Goal: Transaction & Acquisition: Purchase product/service

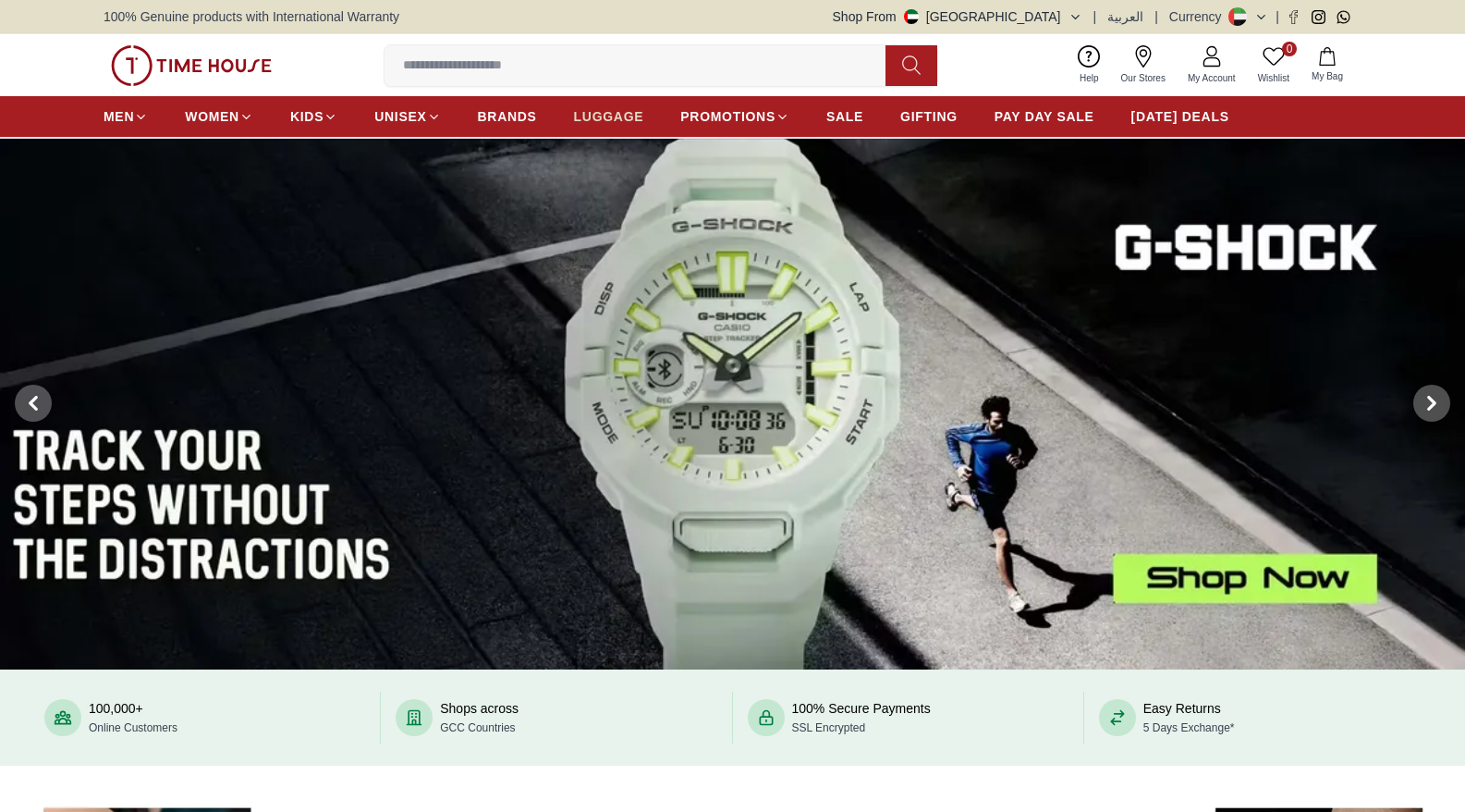
drag, startPoint x: 0, startPoint y: 0, endPoint x: 605, endPoint y: 116, distance: 616.0
click at [605, 116] on span "LUGGAGE" at bounding box center [609, 117] width 70 height 19
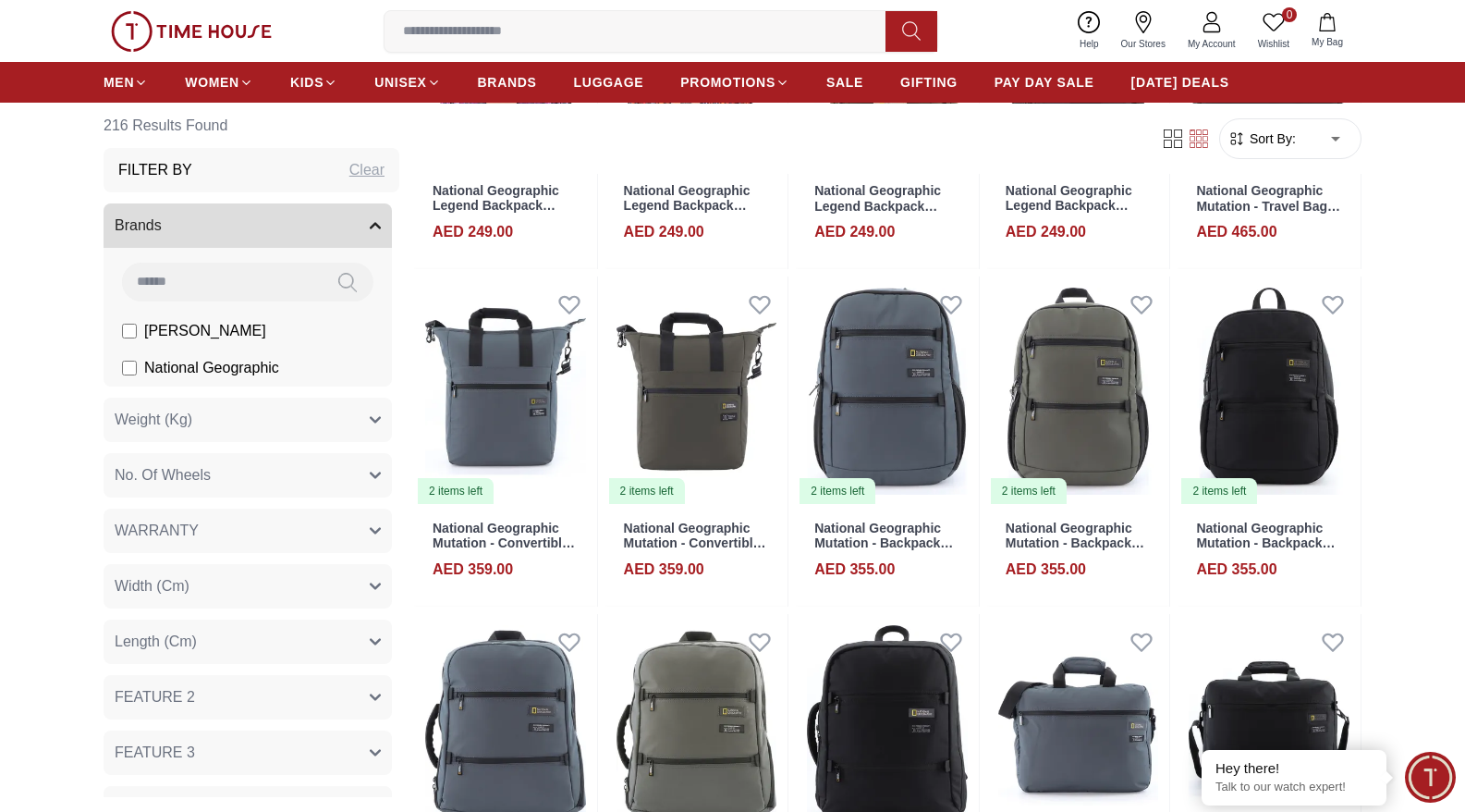
scroll to position [7622, 0]
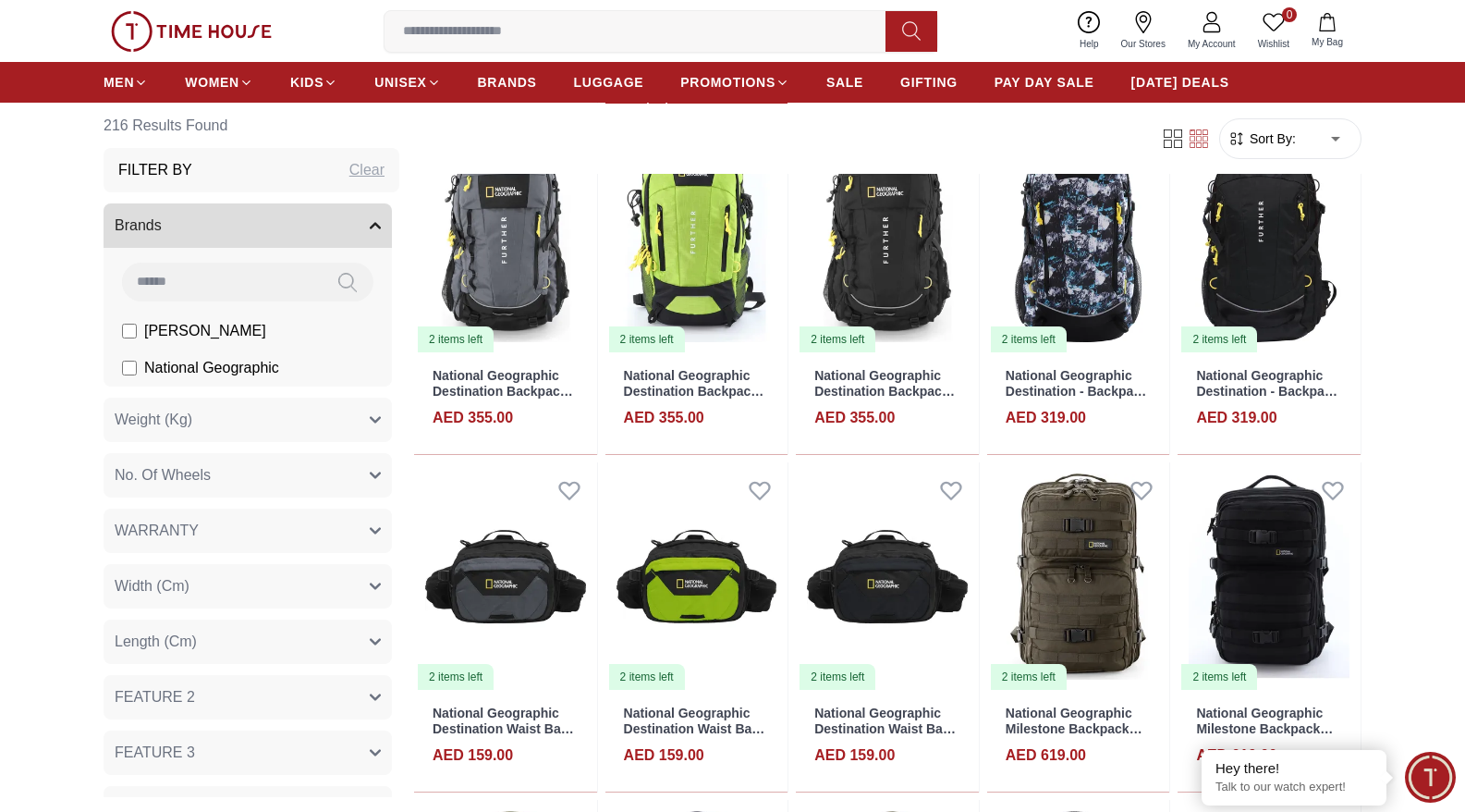
scroll to position [10279, 0]
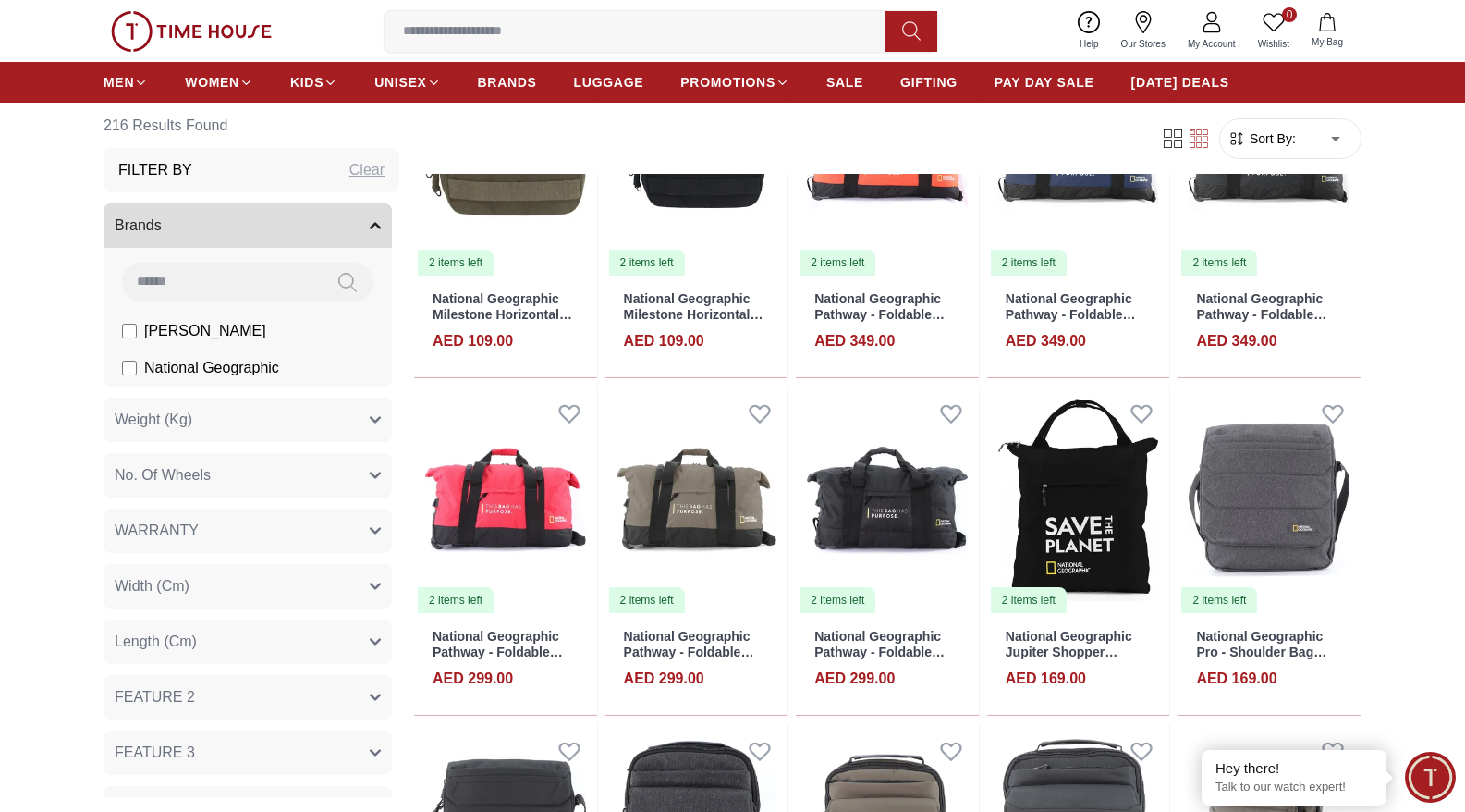
scroll to position [11626, 0]
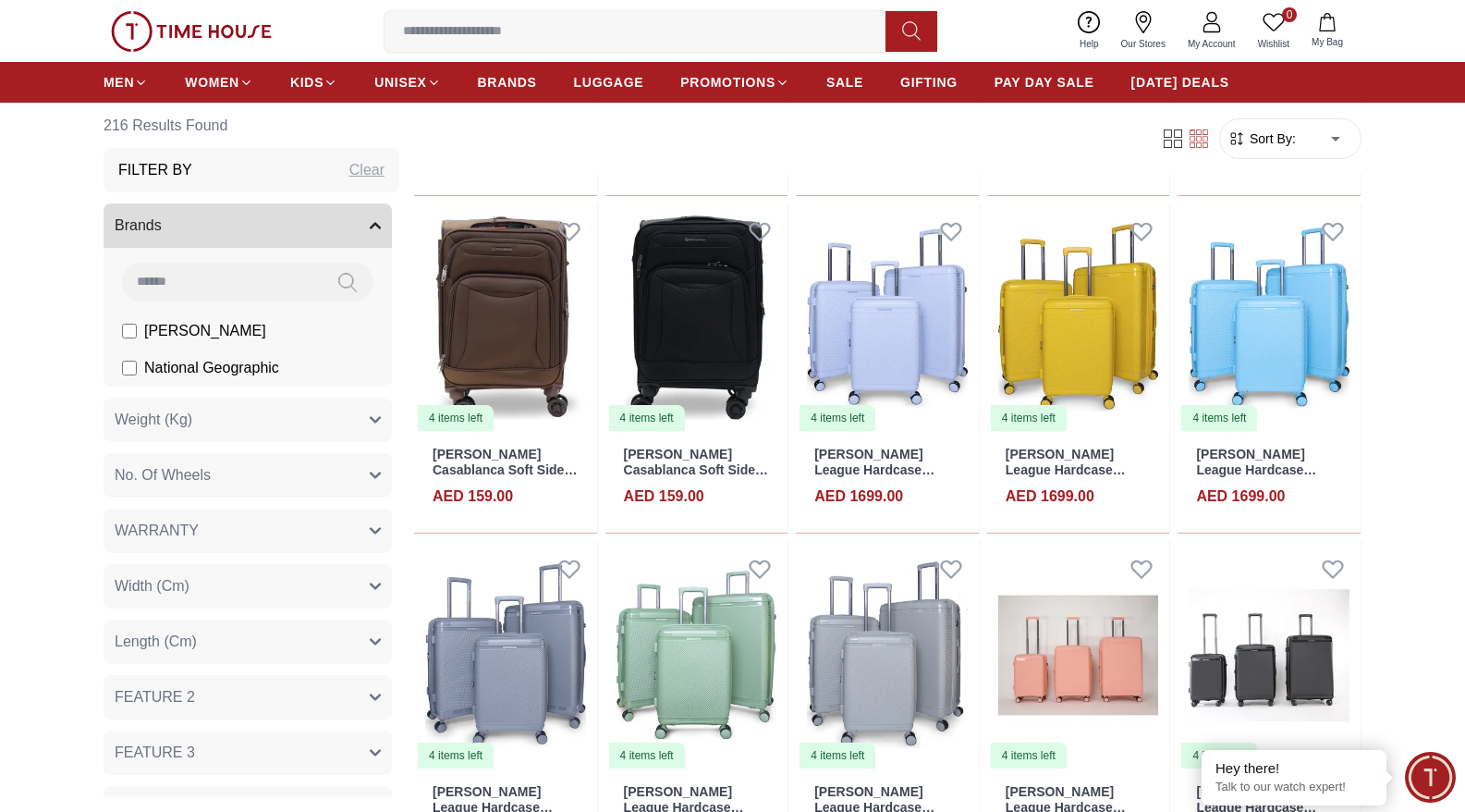
scroll to position [12921, 0]
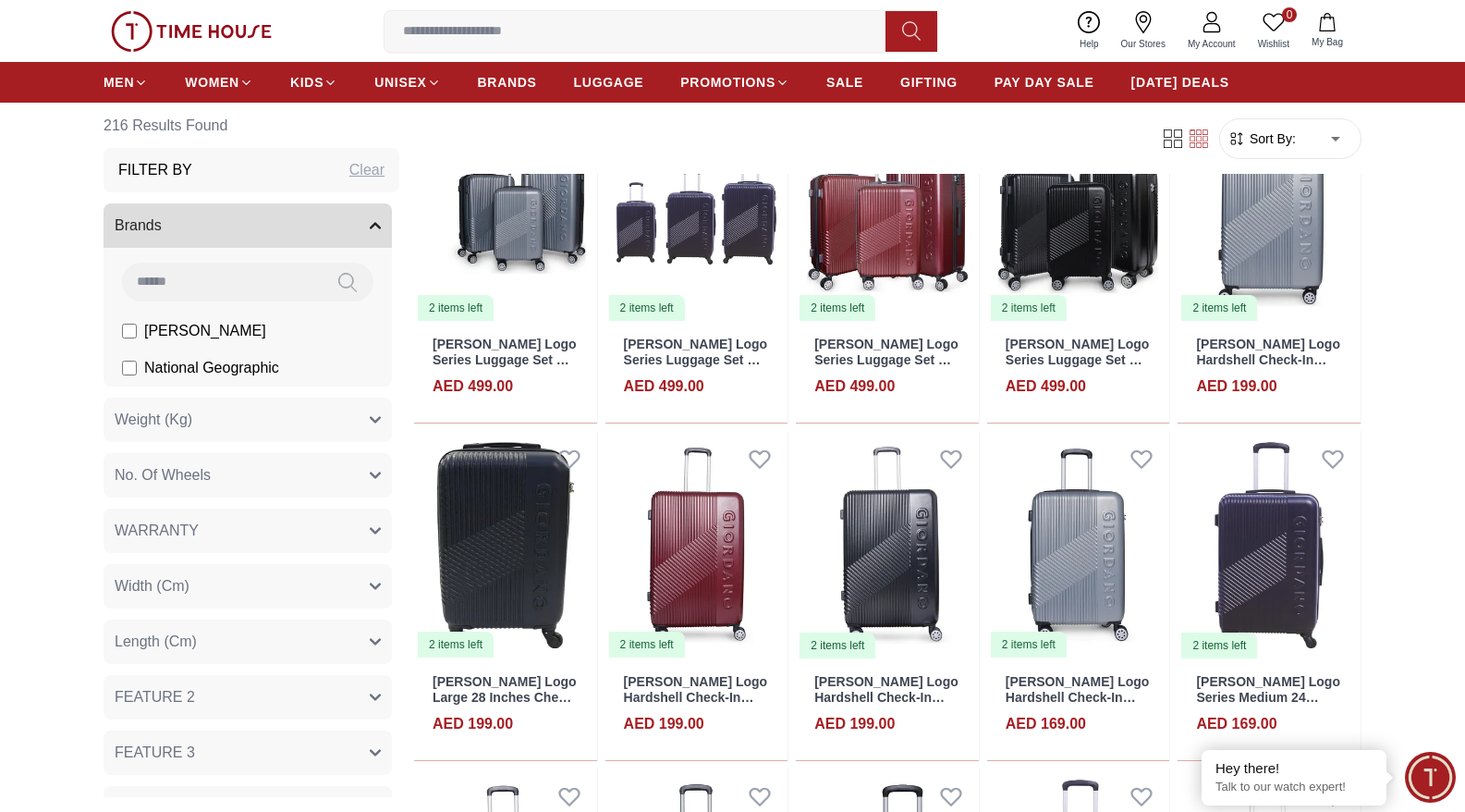
scroll to position [13700, 0]
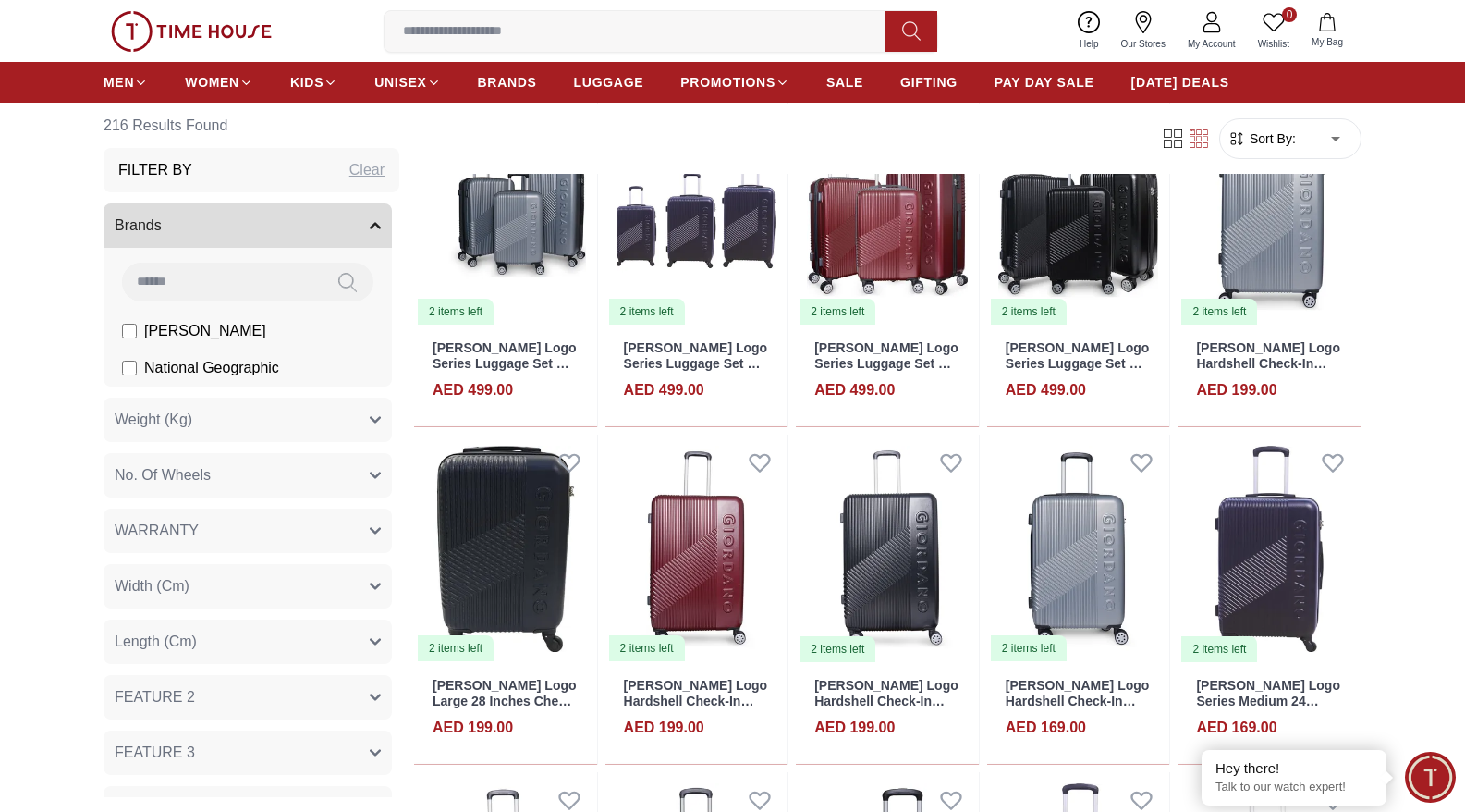
click at [370, 221] on icon "button" at bounding box center [375, 225] width 11 height 11
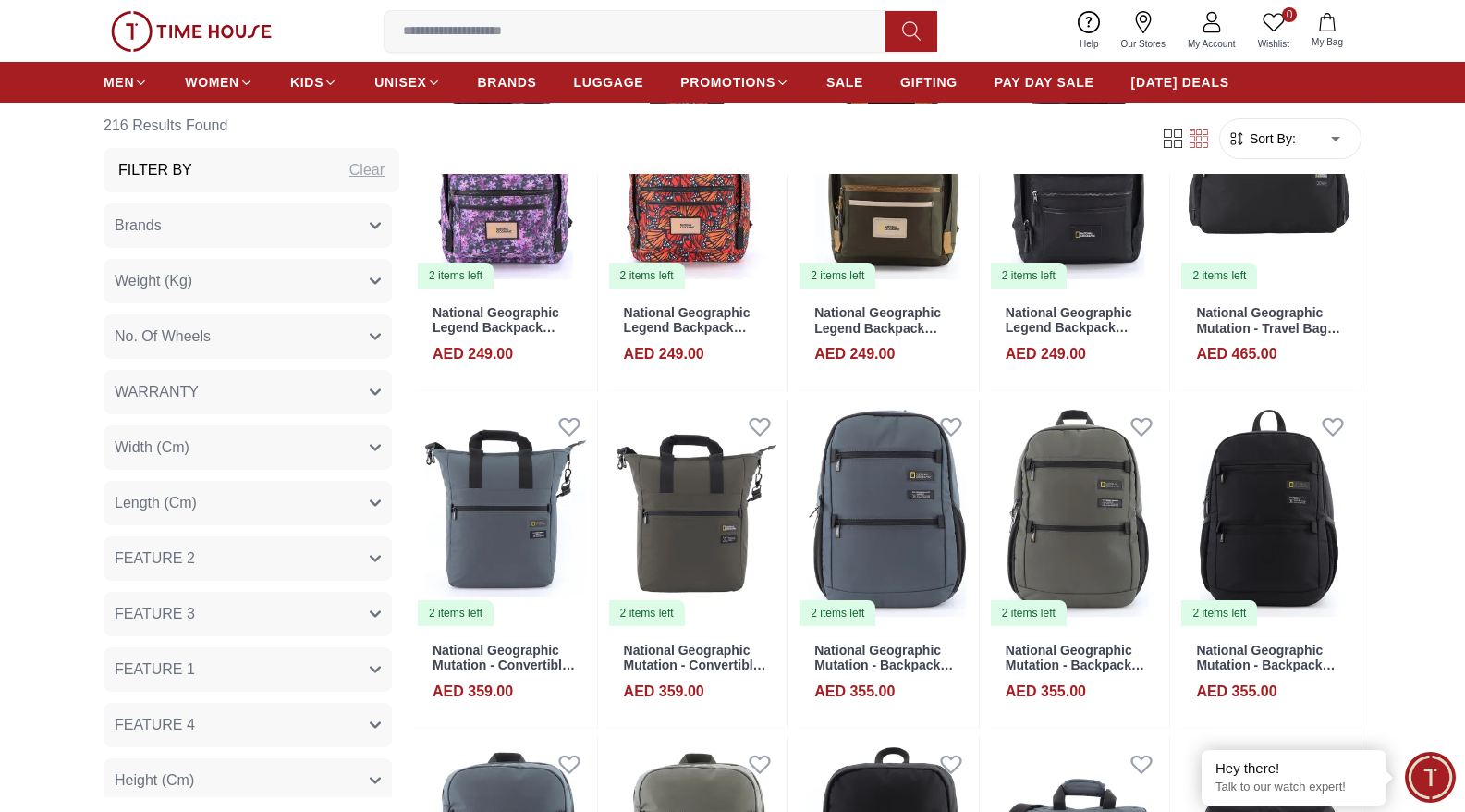
scroll to position [7328, 0]
